Goal: Task Accomplishment & Management: Manage account settings

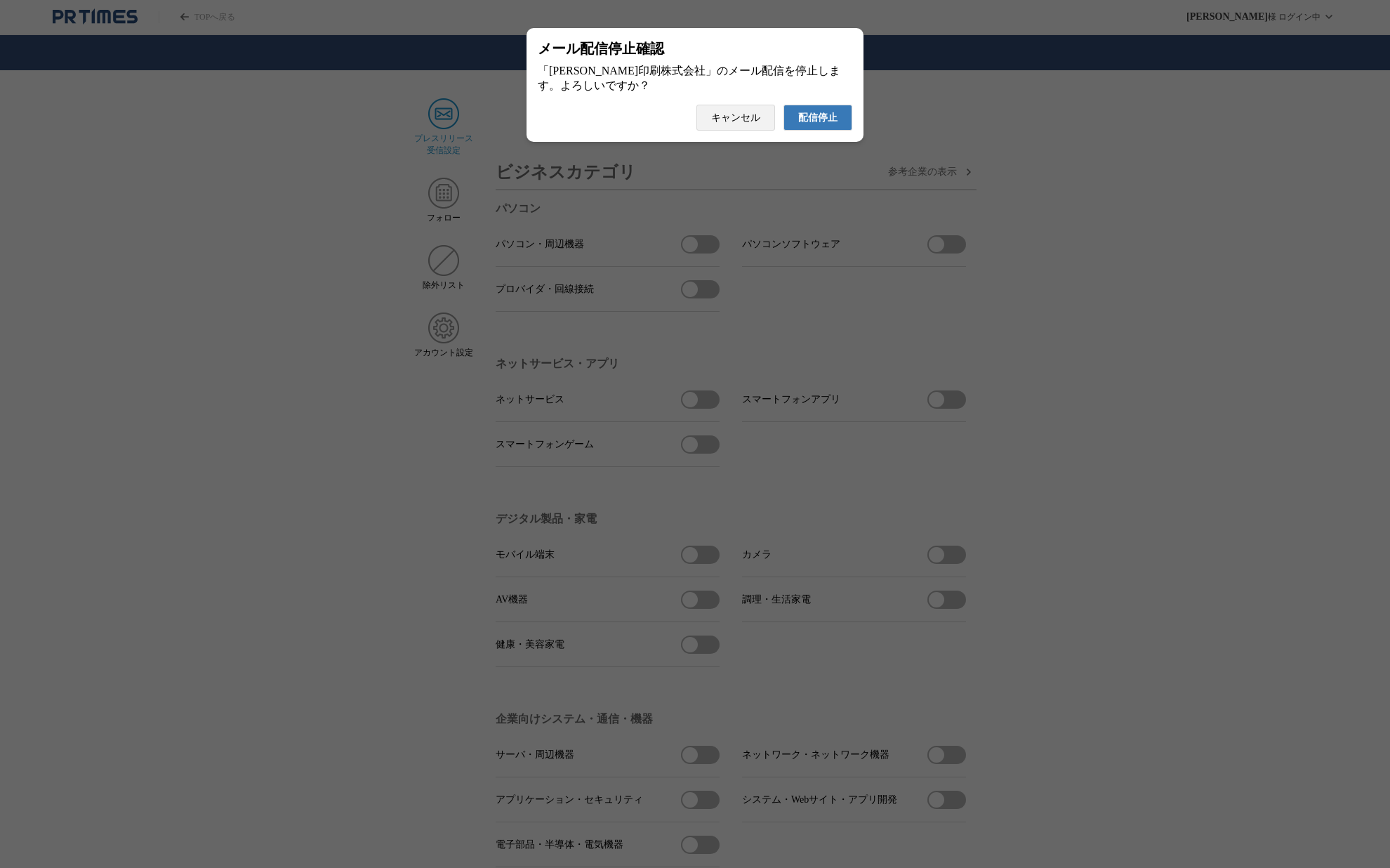
click at [807, 123] on span "配信停止" at bounding box center [817, 117] width 39 height 13
click at [817, 125] on span "配信停止" at bounding box center [817, 117] width 39 height 13
click at [829, 125] on span "配信停止" at bounding box center [817, 117] width 39 height 13
click at [809, 120] on span "配信停止" at bounding box center [817, 117] width 39 height 13
click at [821, 130] on button "配信停止" at bounding box center [818, 117] width 69 height 26
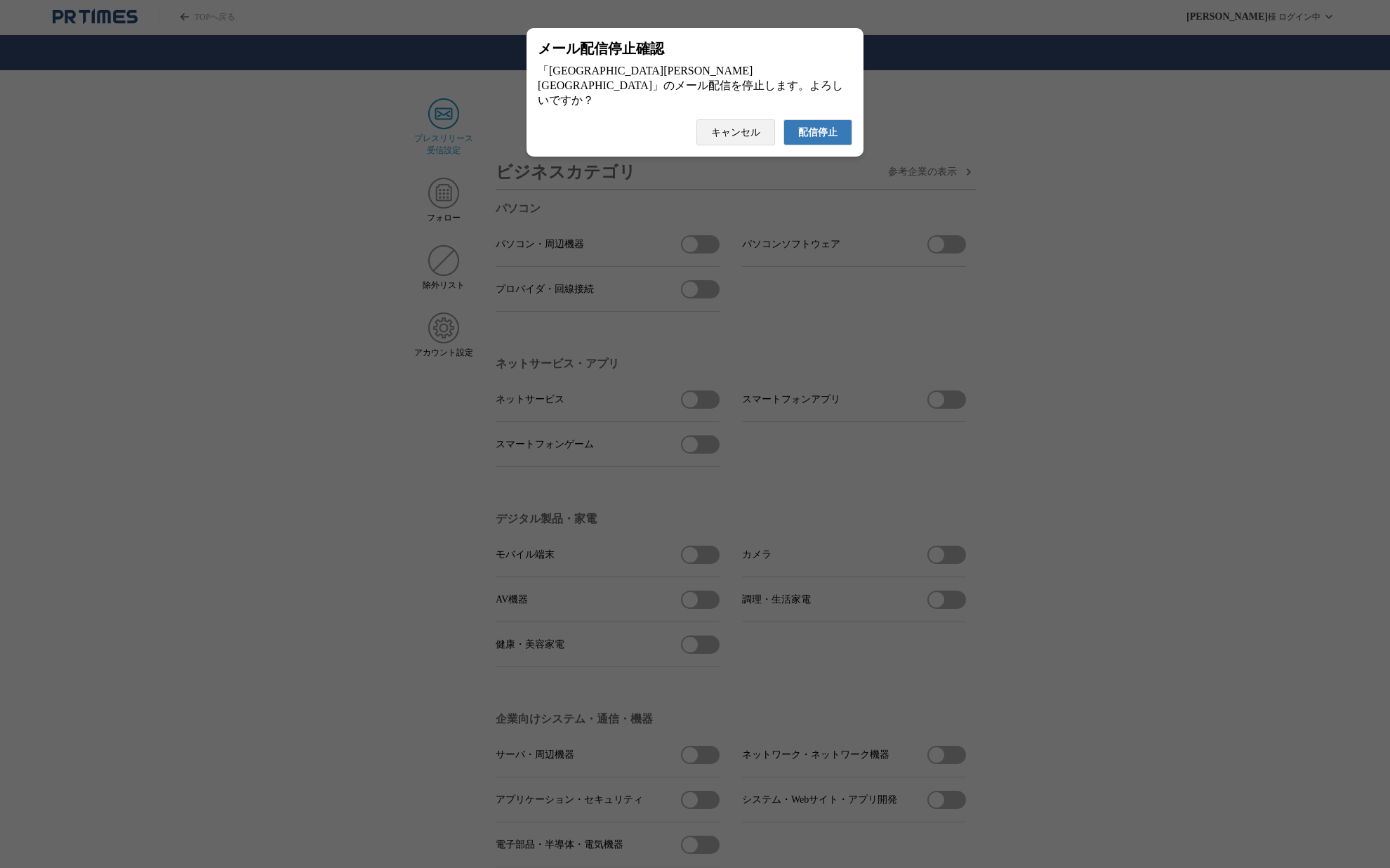
click at [820, 129] on span "配信停止" at bounding box center [817, 132] width 39 height 13
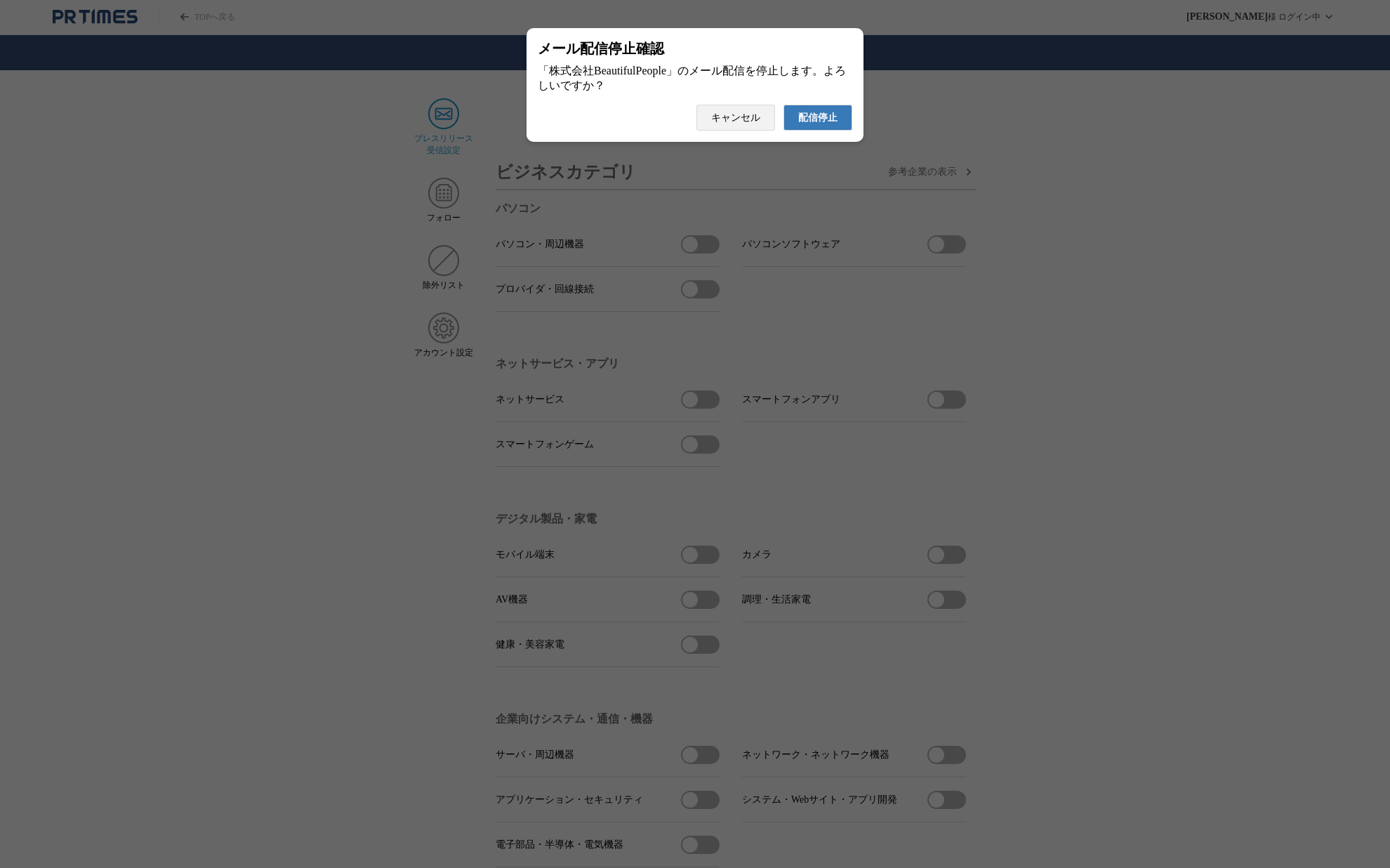
click at [804, 130] on button "配信停止" at bounding box center [818, 117] width 69 height 26
click at [816, 125] on span "配信停止" at bounding box center [817, 117] width 39 height 13
click at [817, 125] on span "配信停止" at bounding box center [817, 117] width 39 height 13
click at [810, 130] on button "配信停止" at bounding box center [818, 117] width 69 height 26
click at [815, 120] on span "配信停止" at bounding box center [817, 117] width 39 height 13
